Goal: Information Seeking & Learning: Learn about a topic

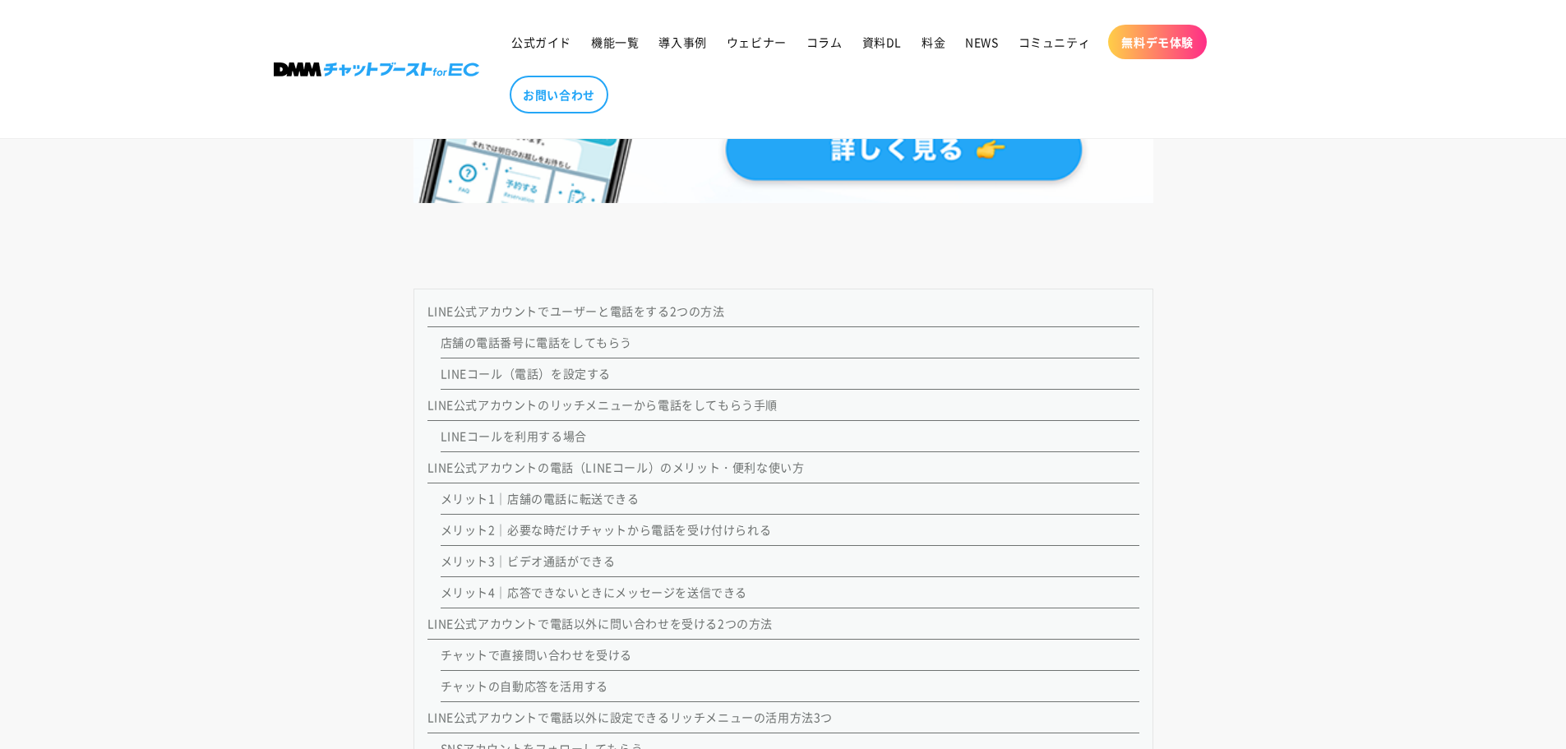
click at [543, 344] on link "店舗の電話番号に電話をしてもらう" at bounding box center [537, 342] width 192 height 16
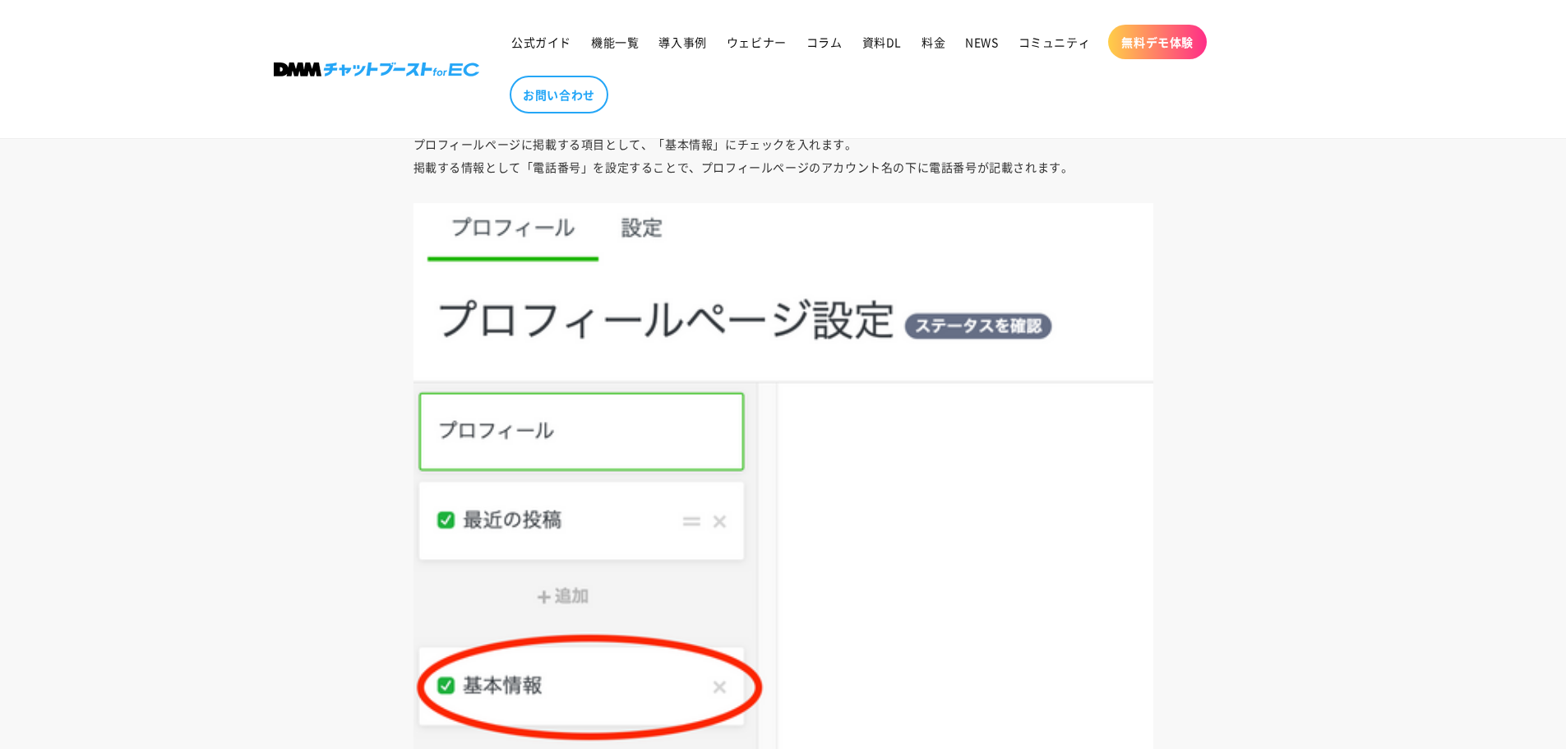
scroll to position [2627, 0]
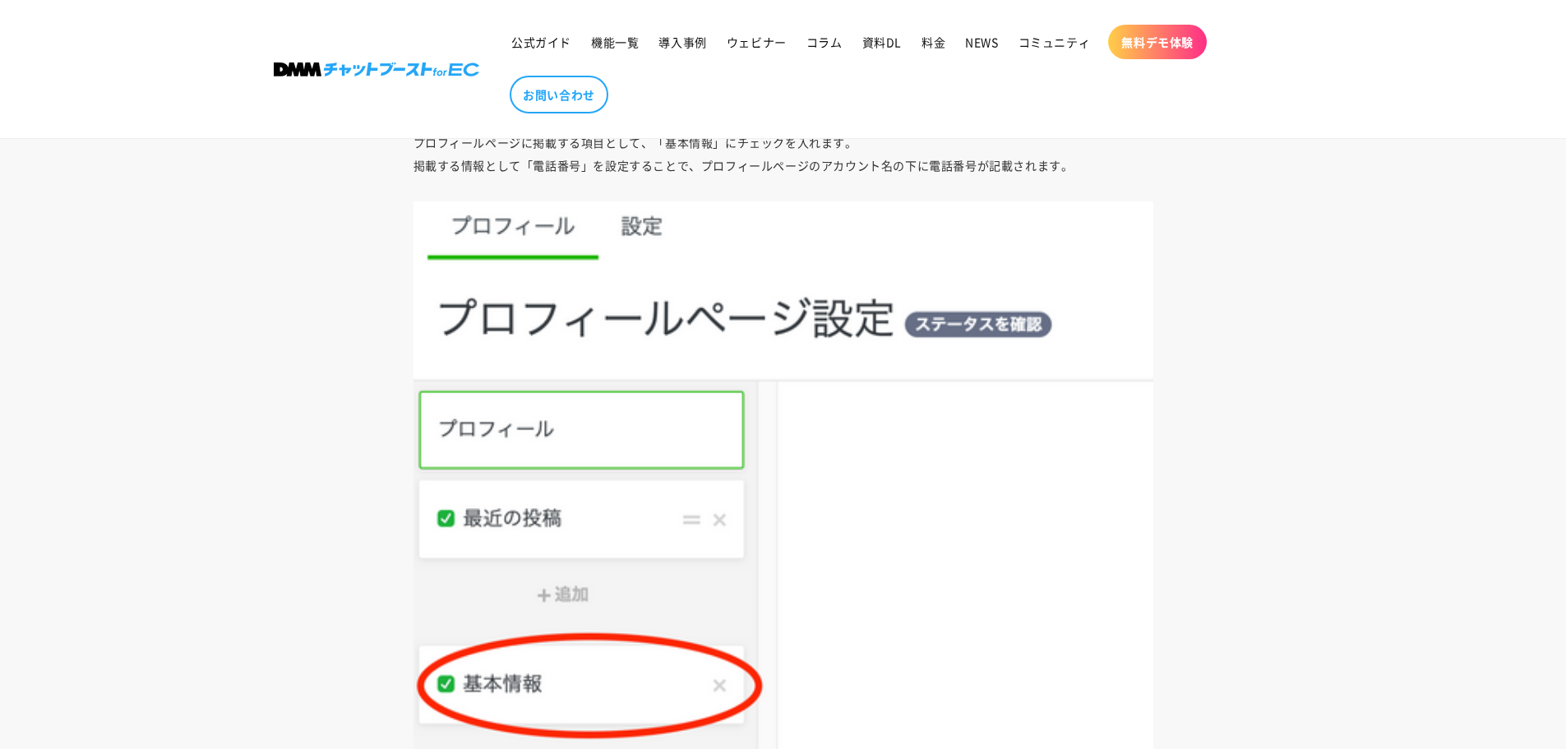
scroll to position [1398, 0]
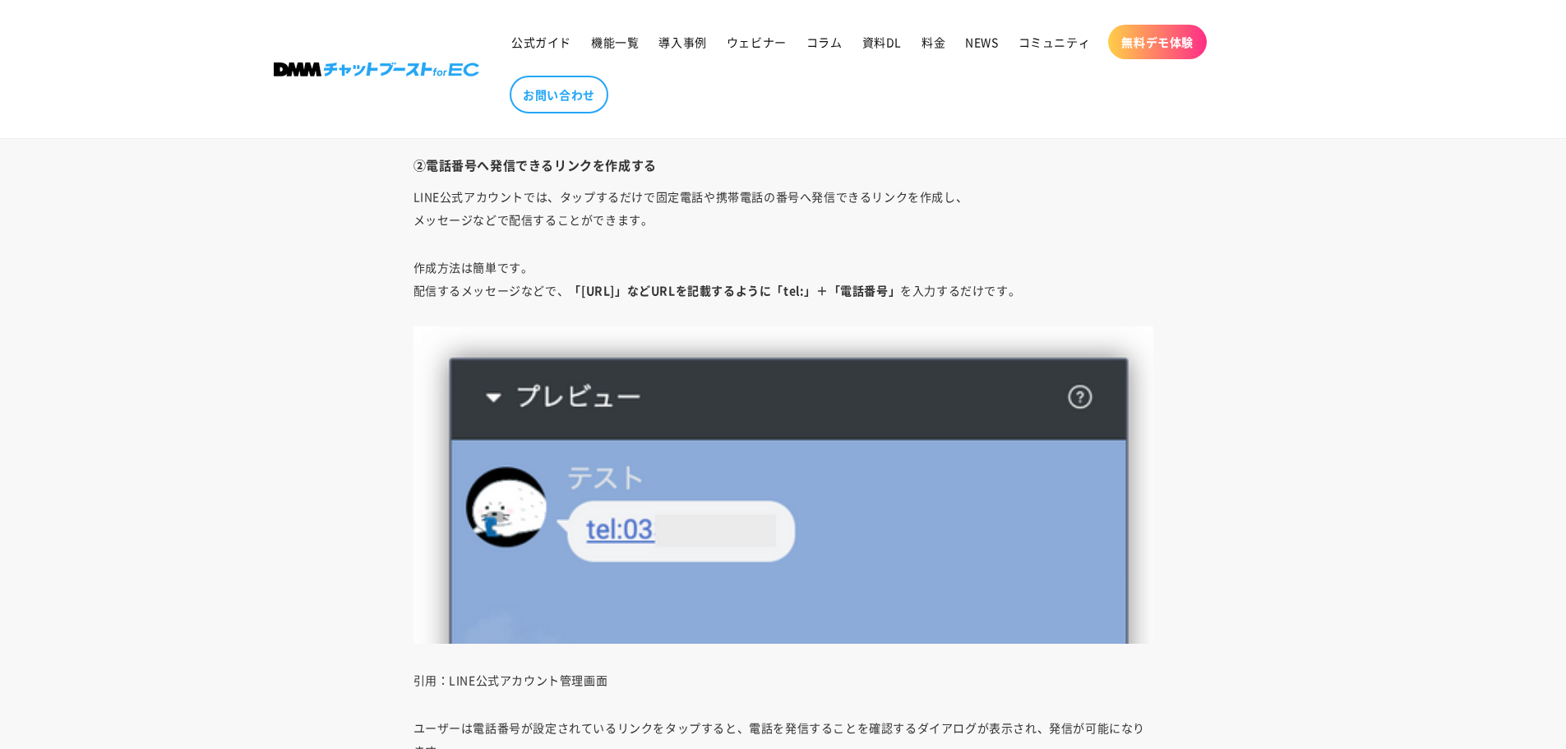
scroll to position [4094, 0]
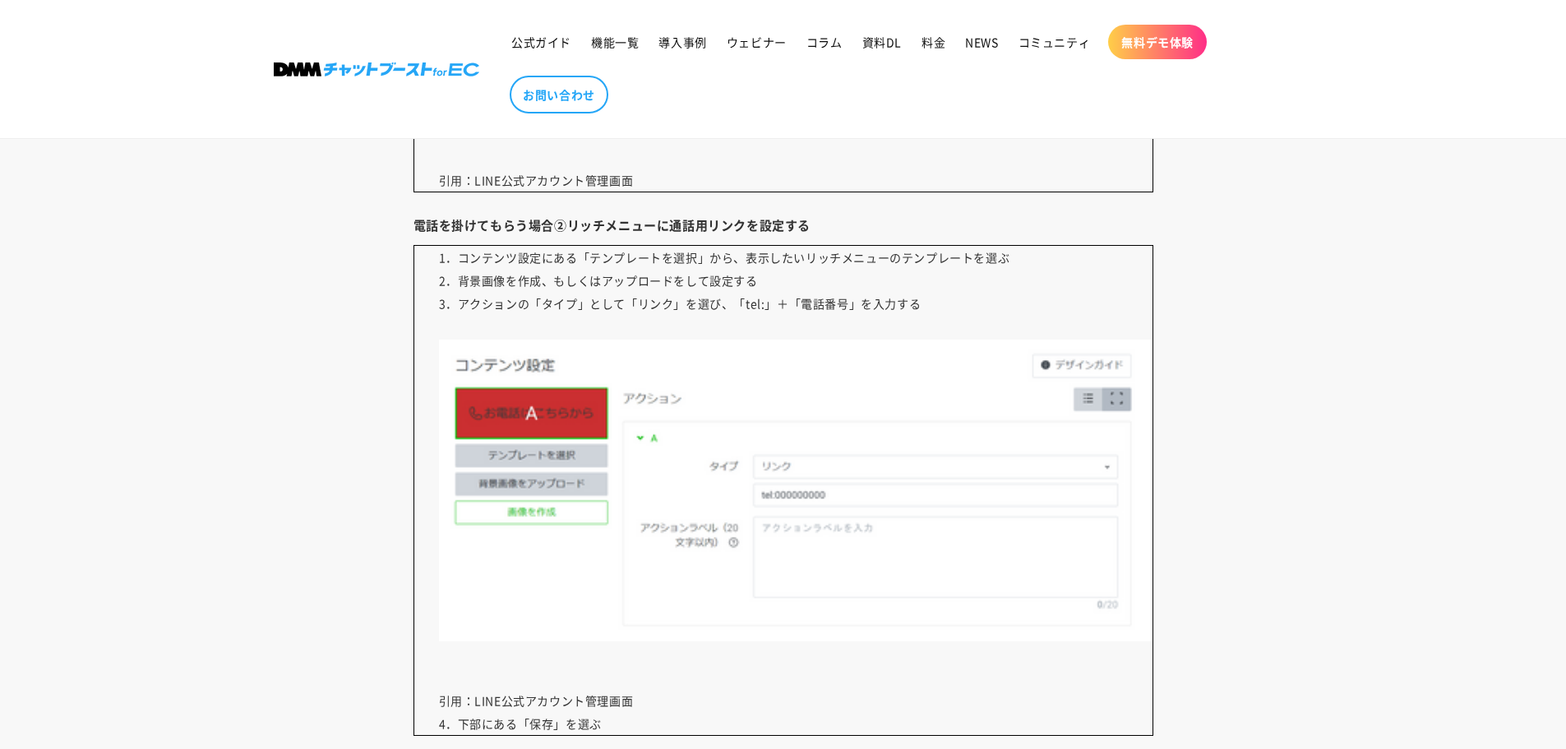
scroll to position [7218, 0]
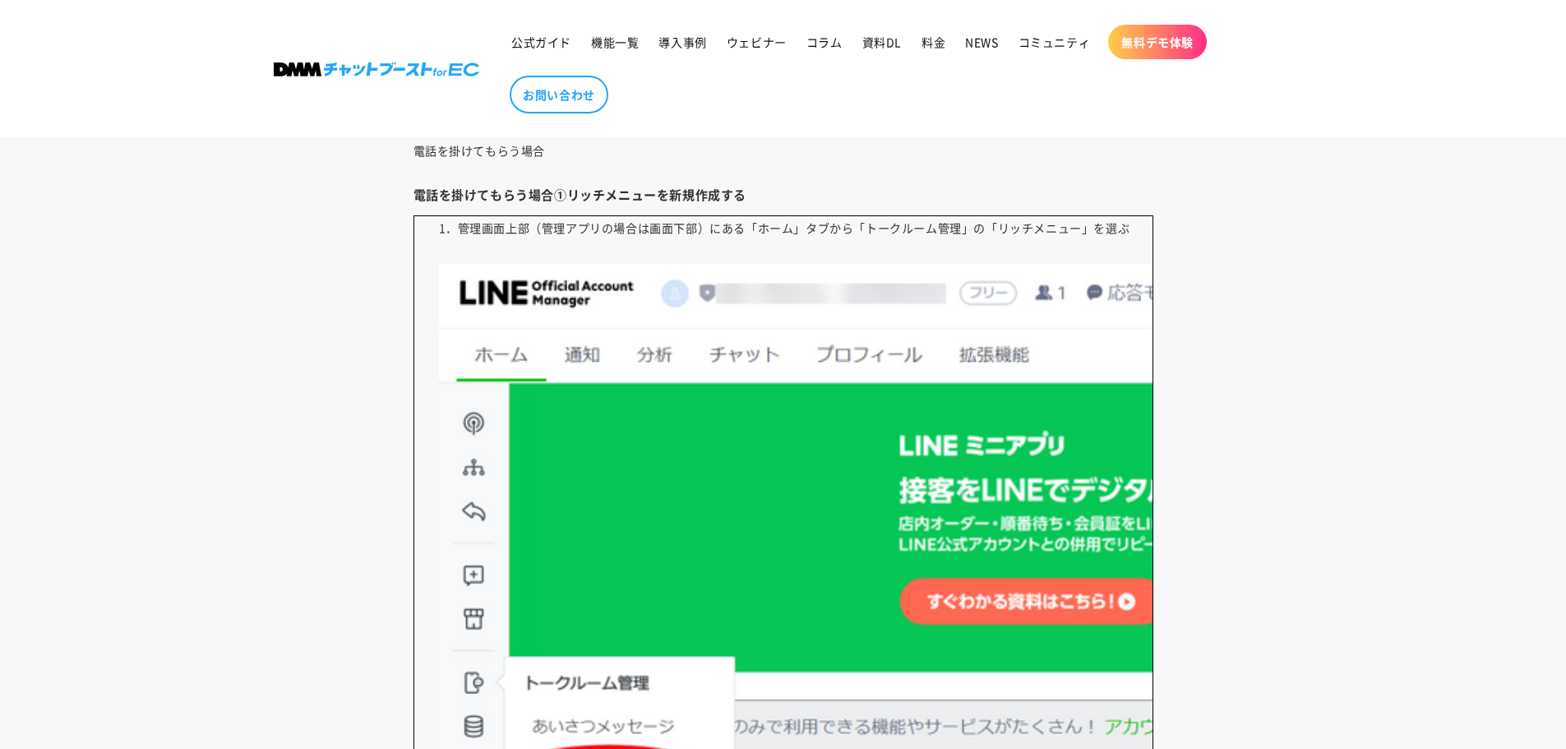
scroll to position [6330, 0]
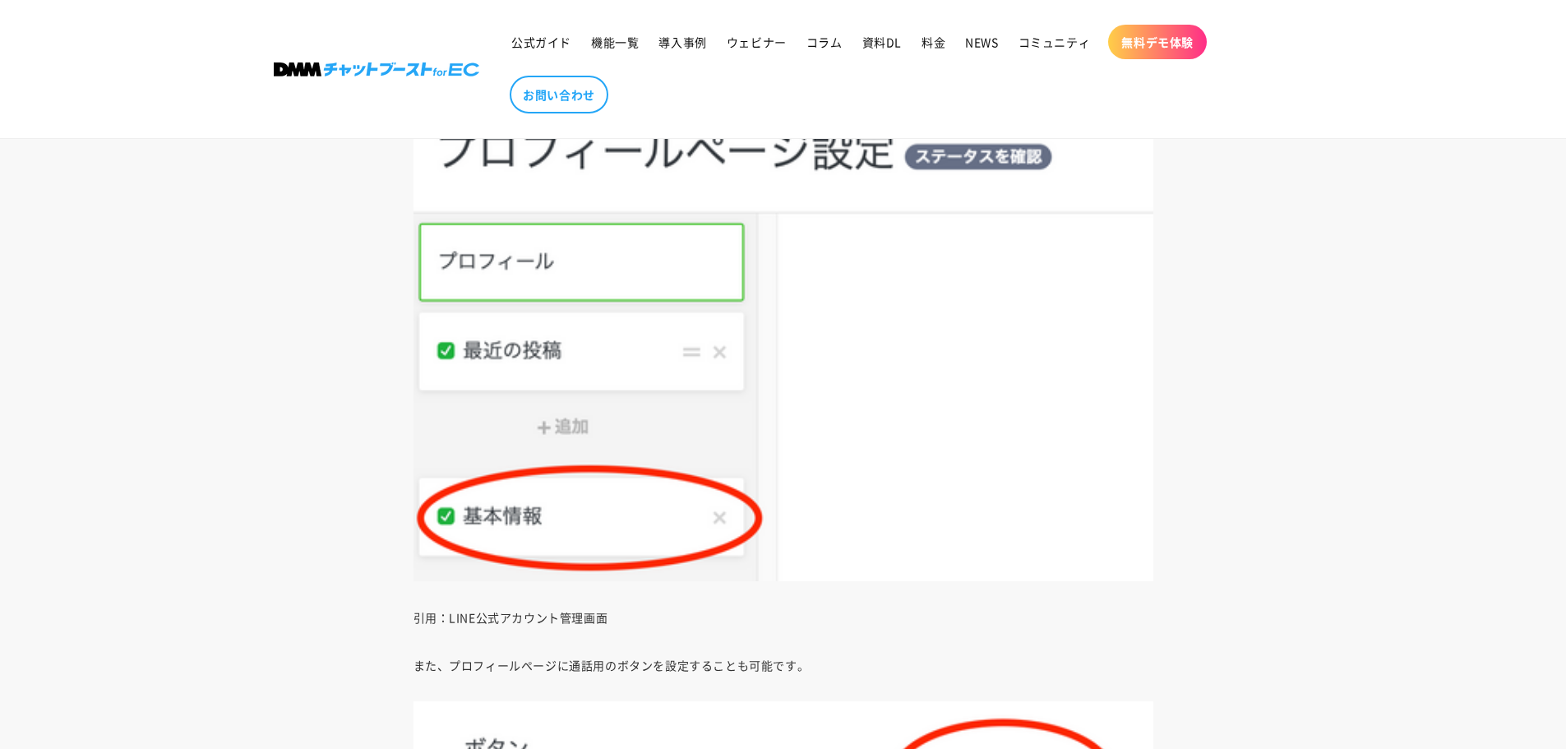
scroll to position [4012, 0]
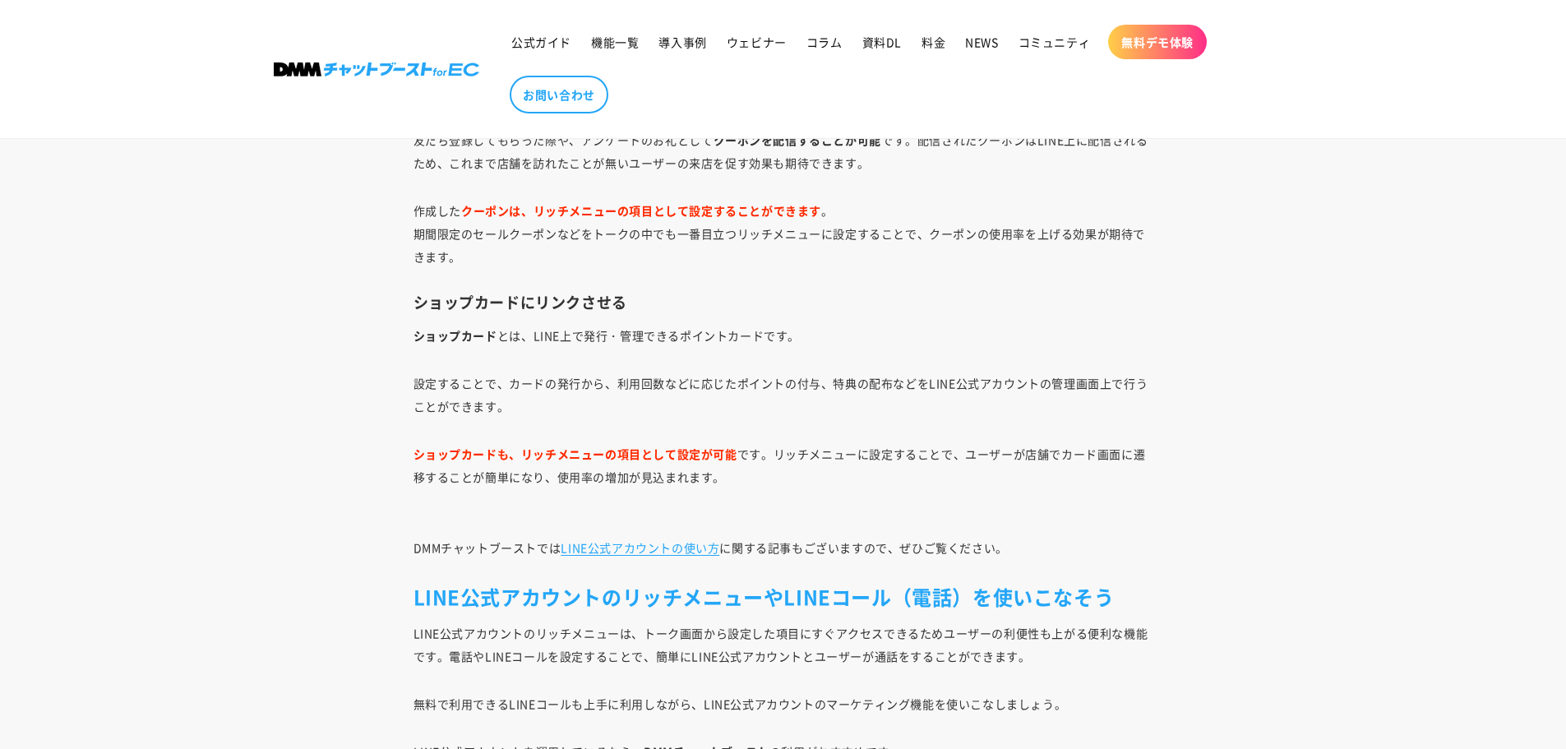
scroll to position [12972, 0]
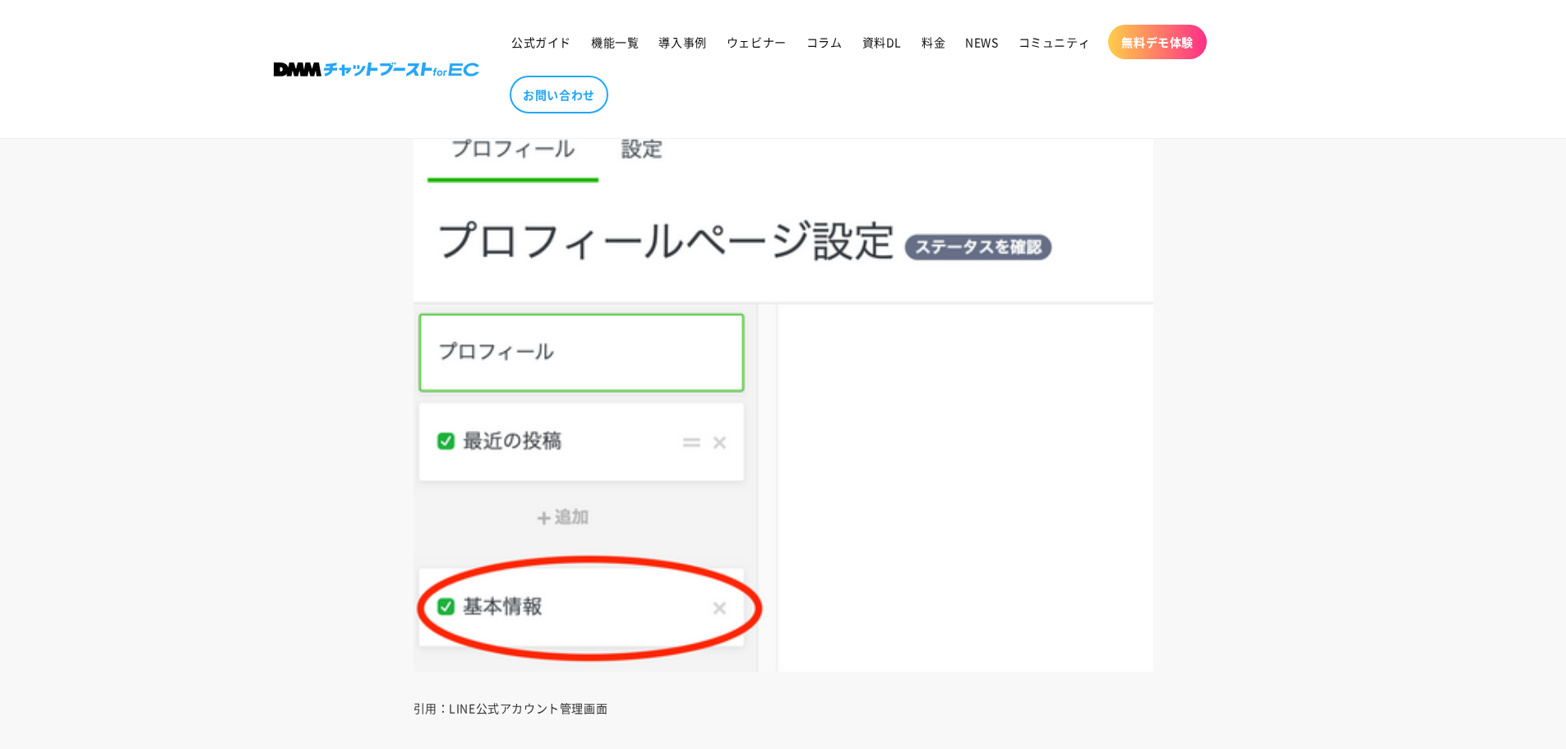
scroll to position [2548, 0]
